Goal: Task Accomplishment & Management: Use online tool/utility

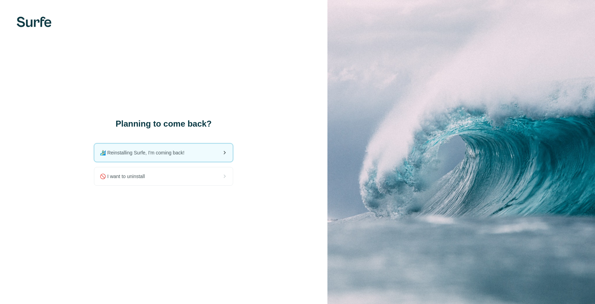
click at [178, 153] on span "🏄🏻‍♂️ Reinstalling Surfe, I'm coming back!" at bounding box center [145, 152] width 90 height 7
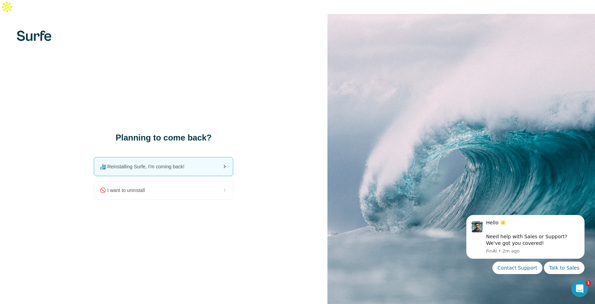
click at [200, 157] on div "🏄🏻‍♂️ Reinstalling Surfe, I'm coming back!" at bounding box center [163, 166] width 138 height 18
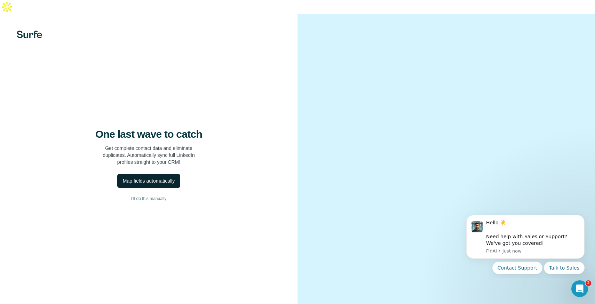
click at [167, 177] on div "Map fields automatically" at bounding box center [149, 180] width 52 height 7
click at [177, 248] on div "One last wave to catch Get complete contact data and eliminate duplicates. Auto…" at bounding box center [148, 166] width 297 height 304
